Goal: Information Seeking & Learning: Check status

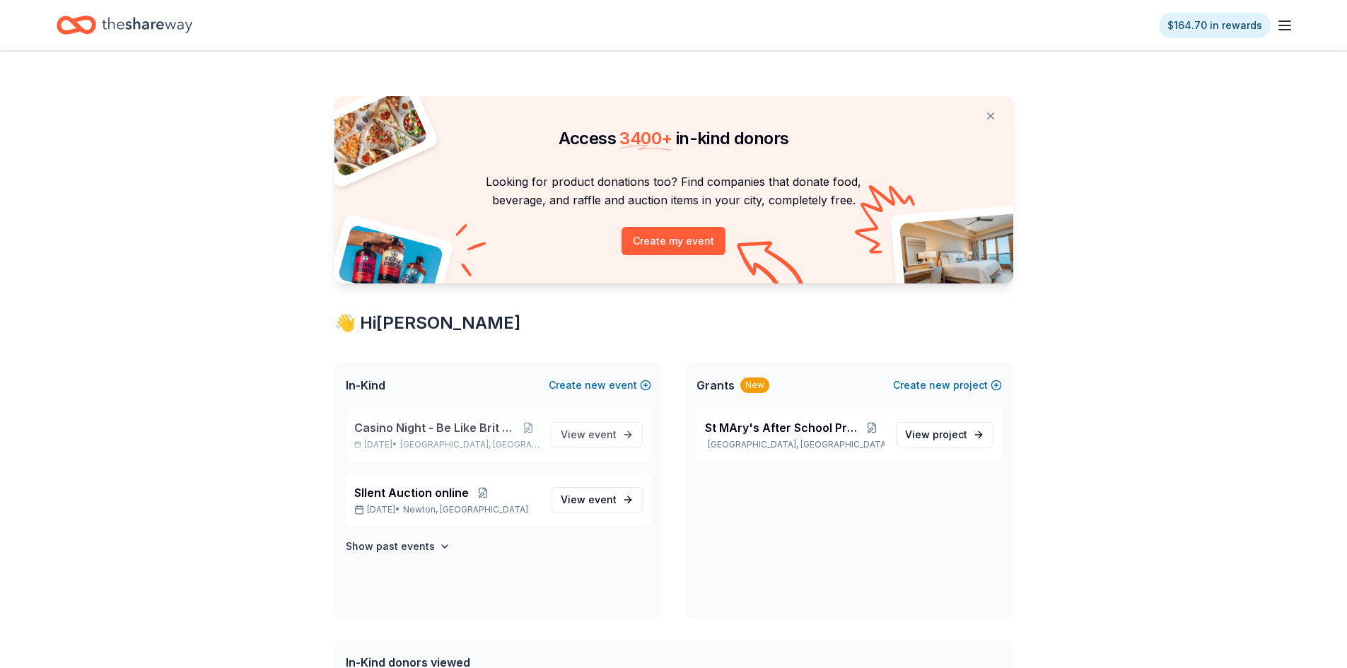
click at [439, 439] on span "[GEOGRAPHIC_DATA], [GEOGRAPHIC_DATA]" at bounding box center [469, 444] width 139 height 11
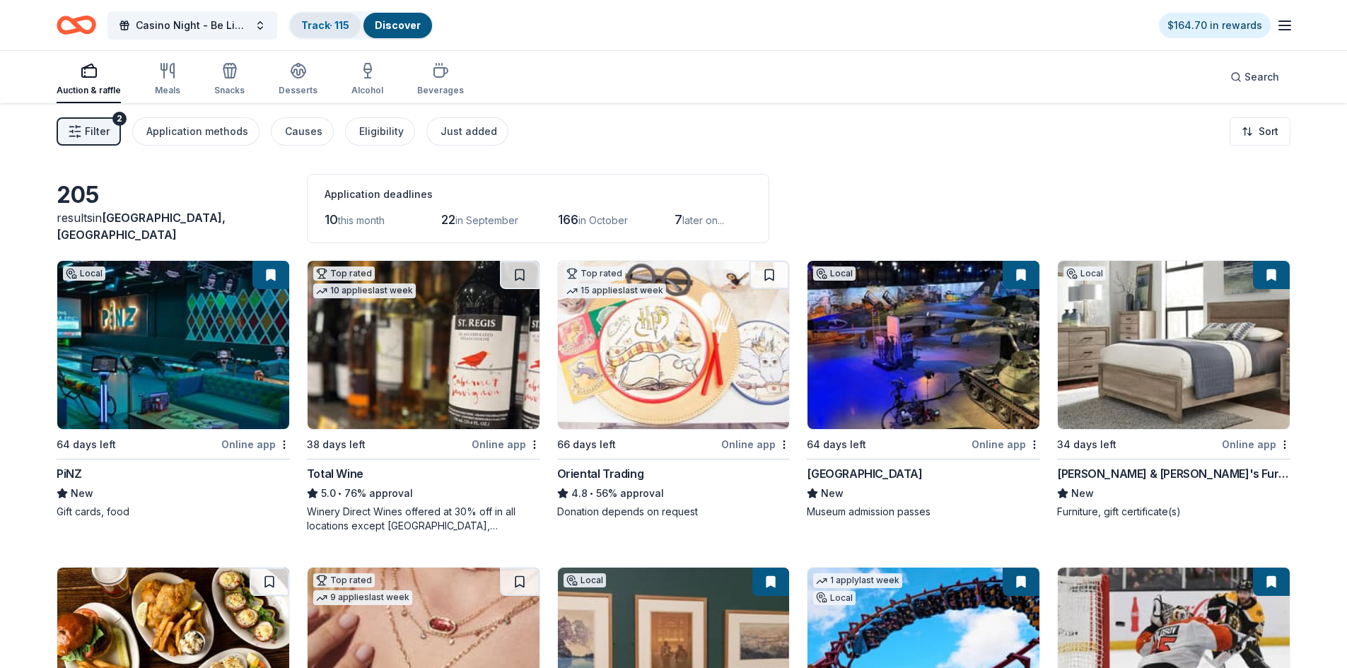
click at [330, 32] on div "Track · 115" at bounding box center [325, 25] width 71 height 25
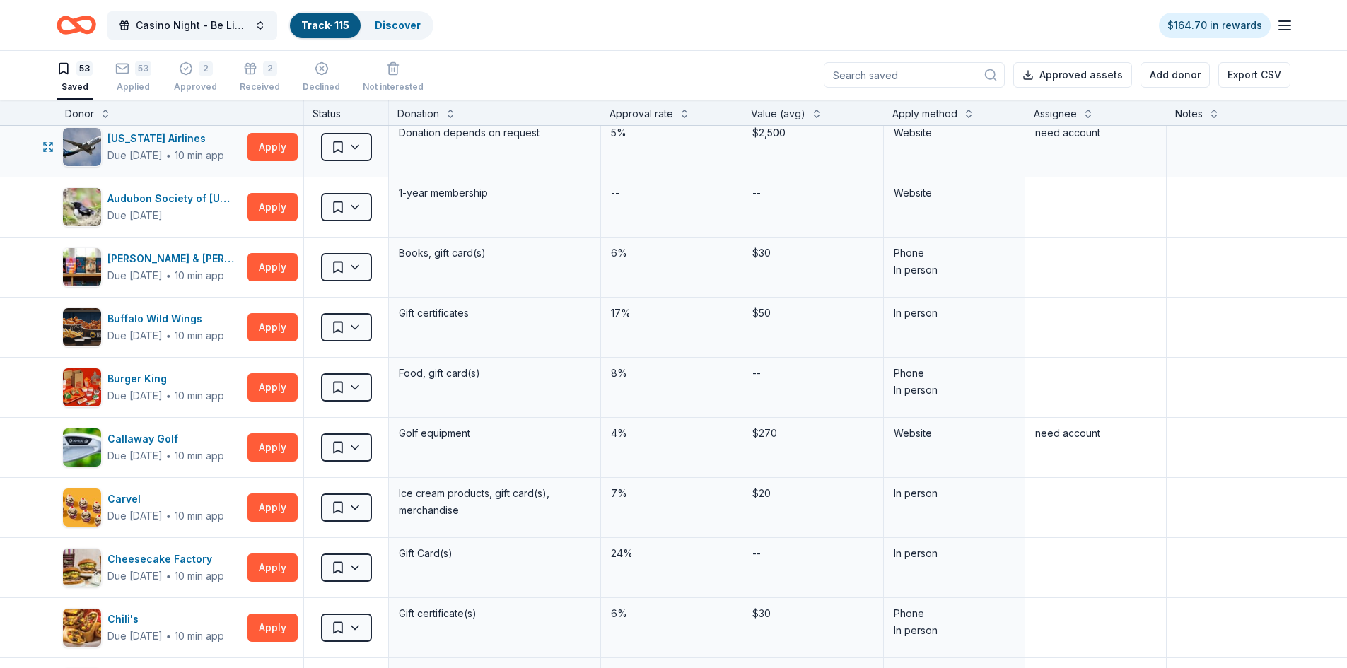
scroll to position [354, 0]
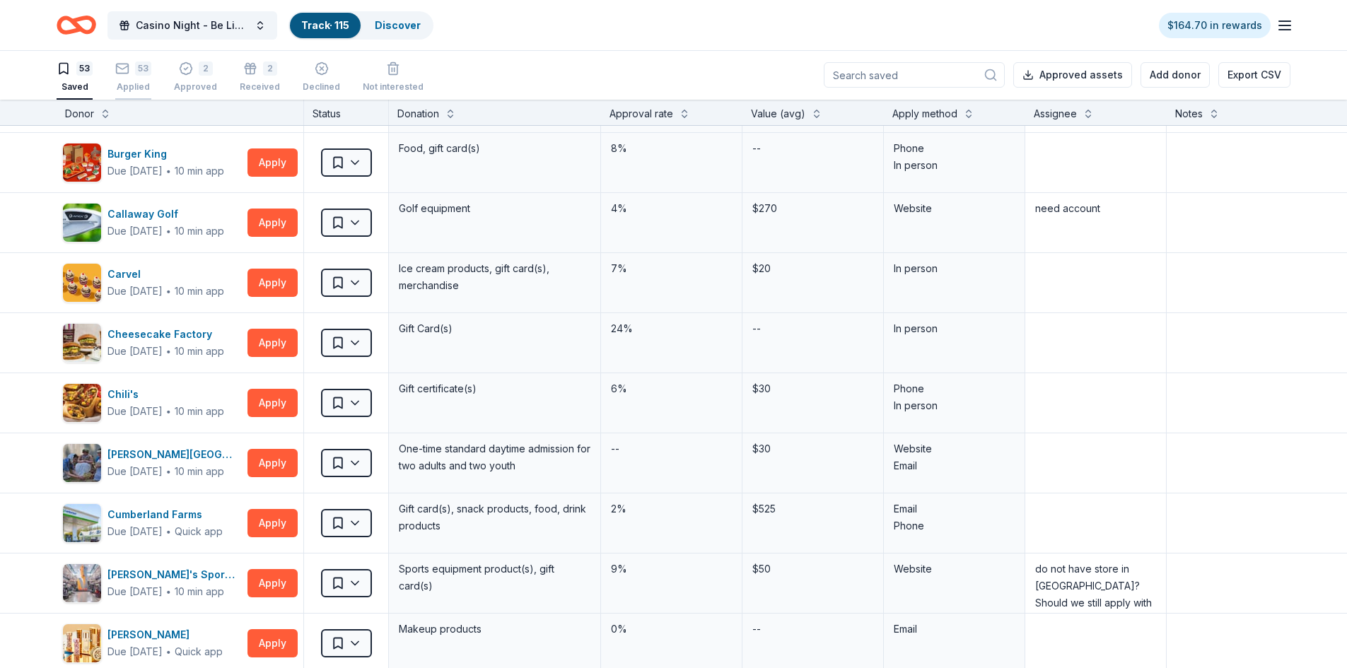
click at [145, 80] on div "53 Applied" at bounding box center [133, 77] width 36 height 31
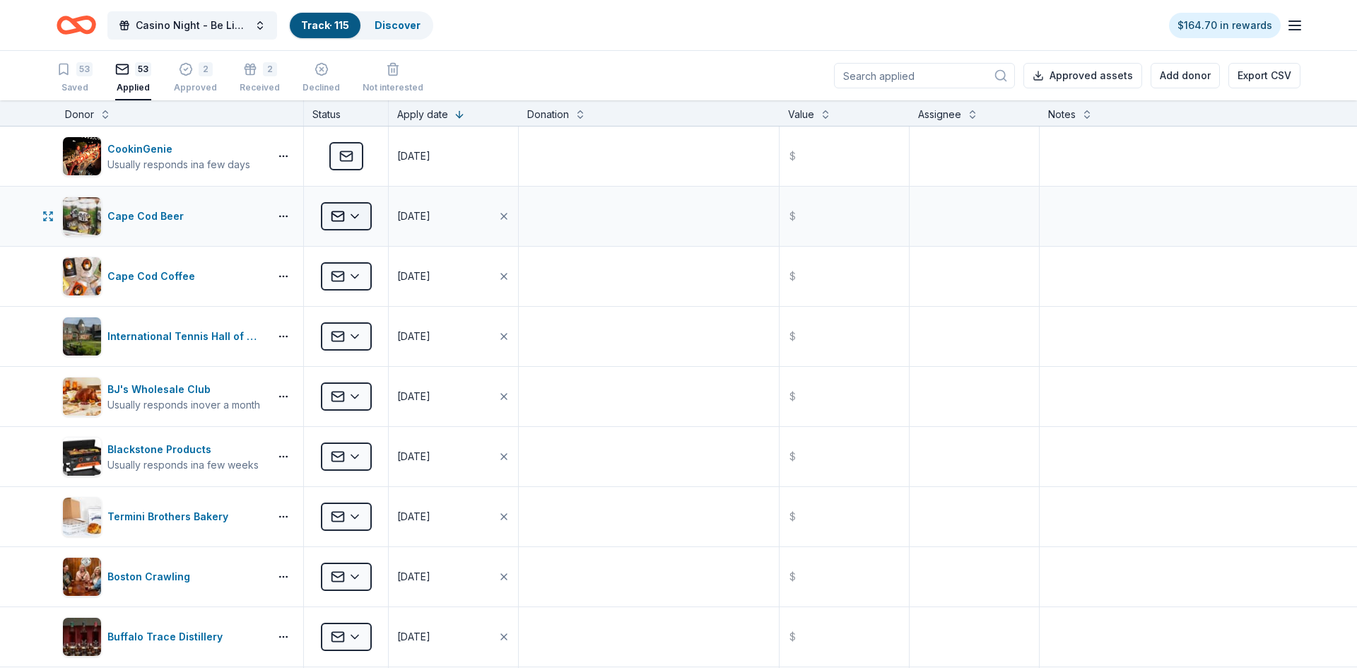
click at [356, 217] on html "Casino Night - Be Like Brit 15 Years Track · 115 Discover $164.70 in rewards 53…" at bounding box center [678, 334] width 1357 height 668
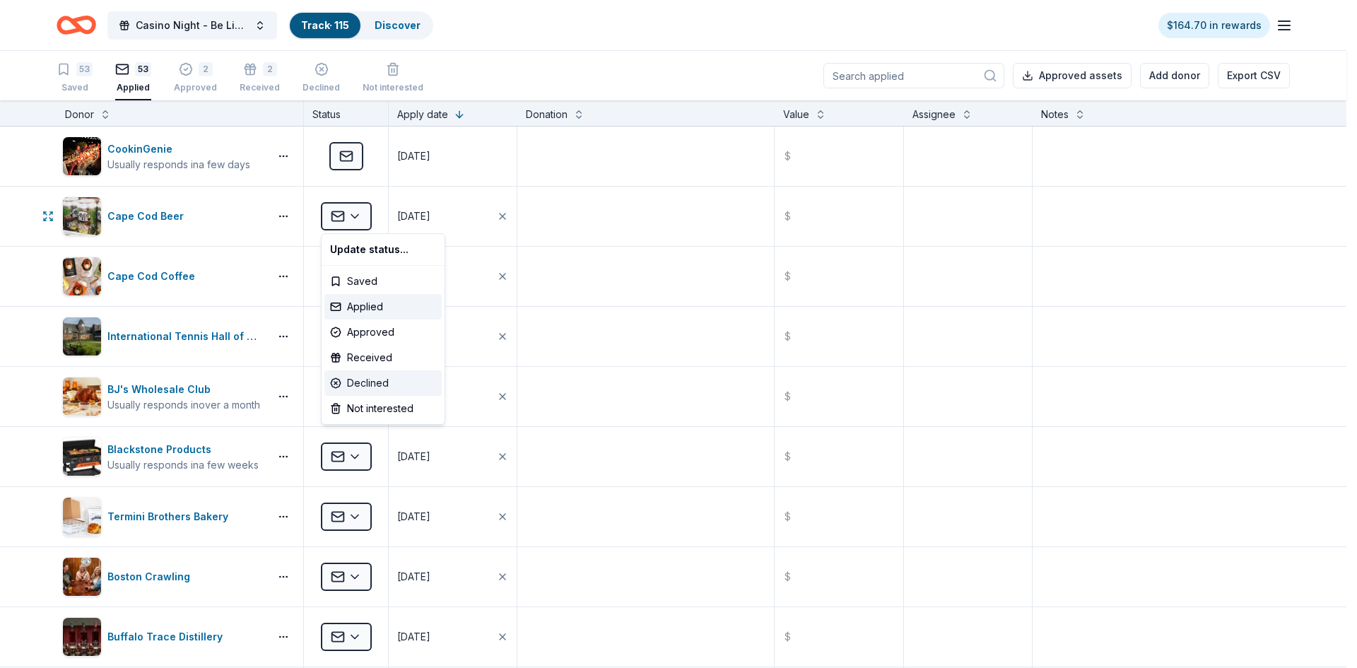
click at [358, 383] on div "Declined" at bounding box center [383, 382] width 117 height 25
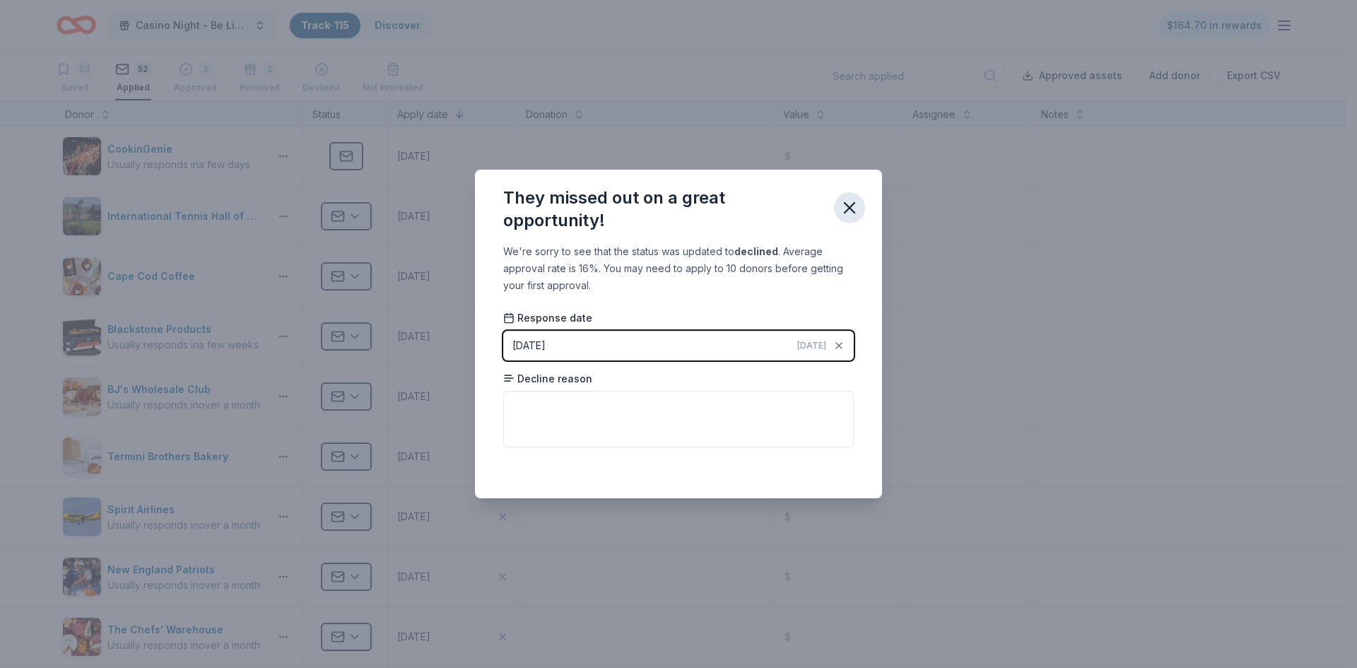
click at [855, 218] on button "button" at bounding box center [849, 207] width 31 height 31
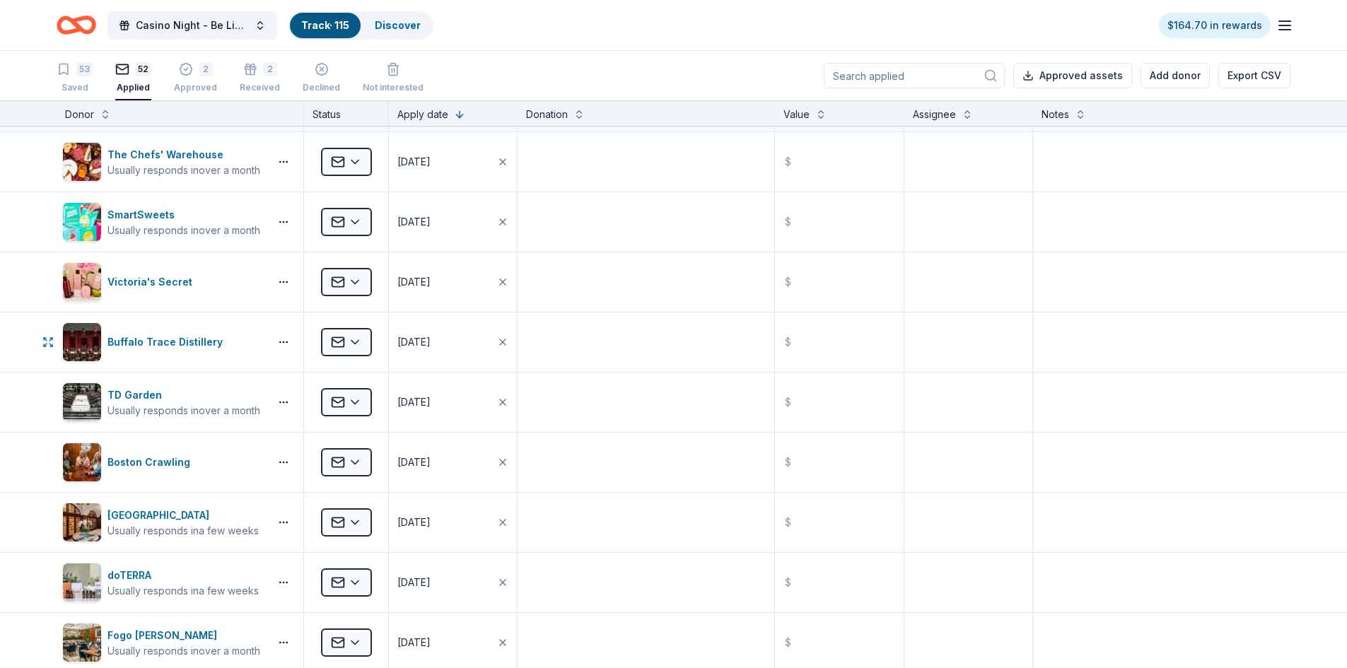
scroll to position [495, 0]
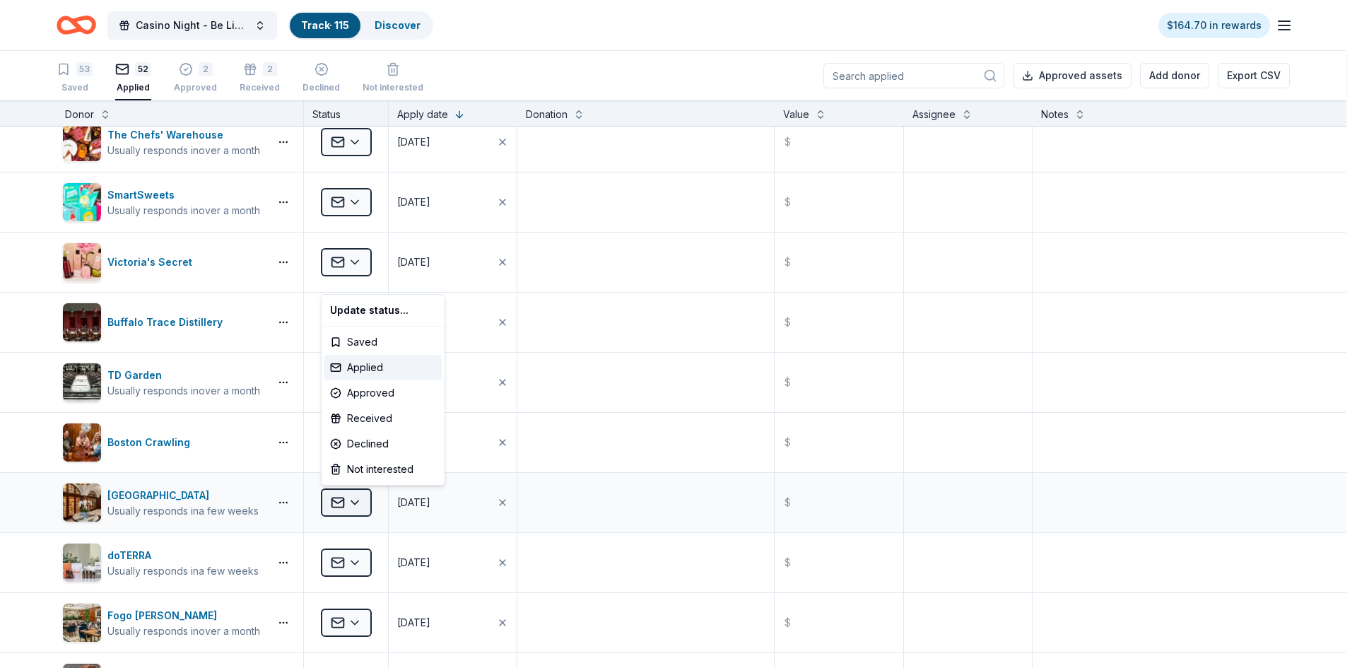
click at [356, 503] on html "Casino Night - Be Like Brit 15 Years Track · 115 Discover $164.70 in rewards 53…" at bounding box center [678, 334] width 1357 height 668
click at [373, 443] on div "Declined" at bounding box center [383, 443] width 117 height 25
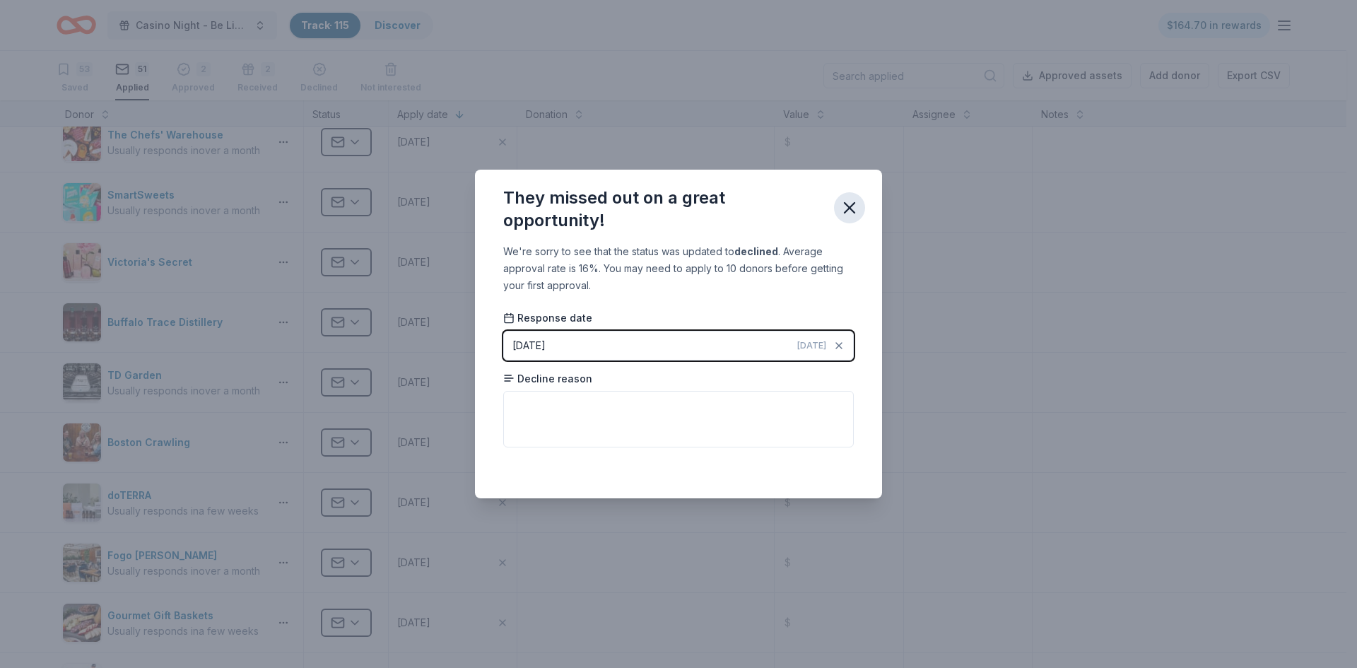
click at [849, 211] on icon "button" at bounding box center [850, 208] width 20 height 20
